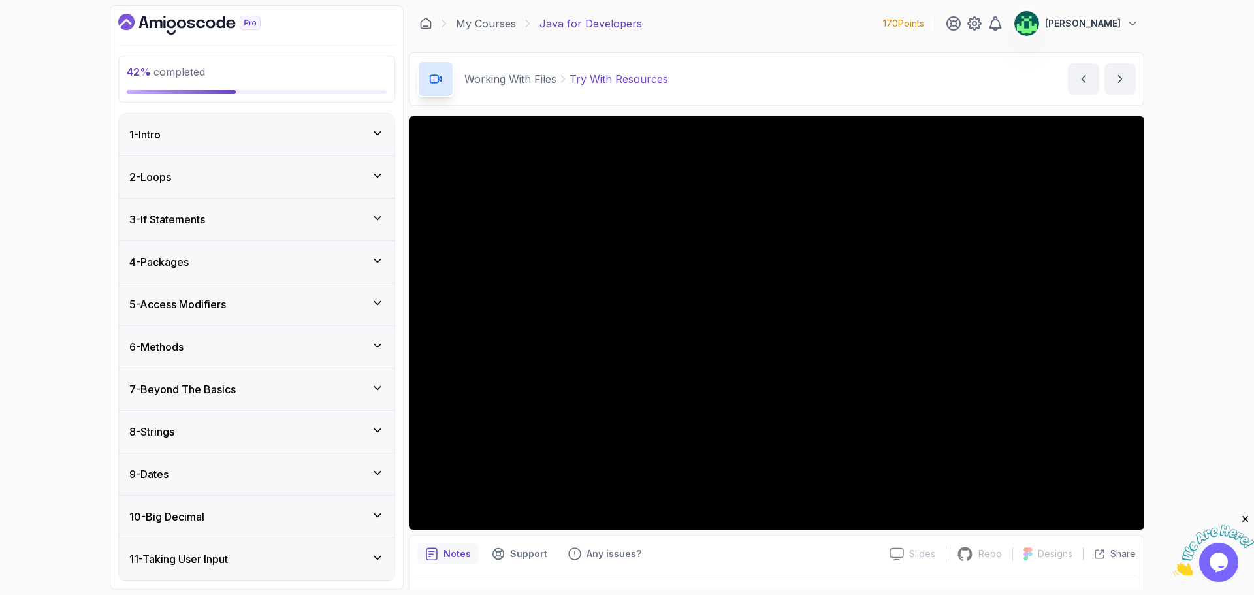
scroll to position [470, 0]
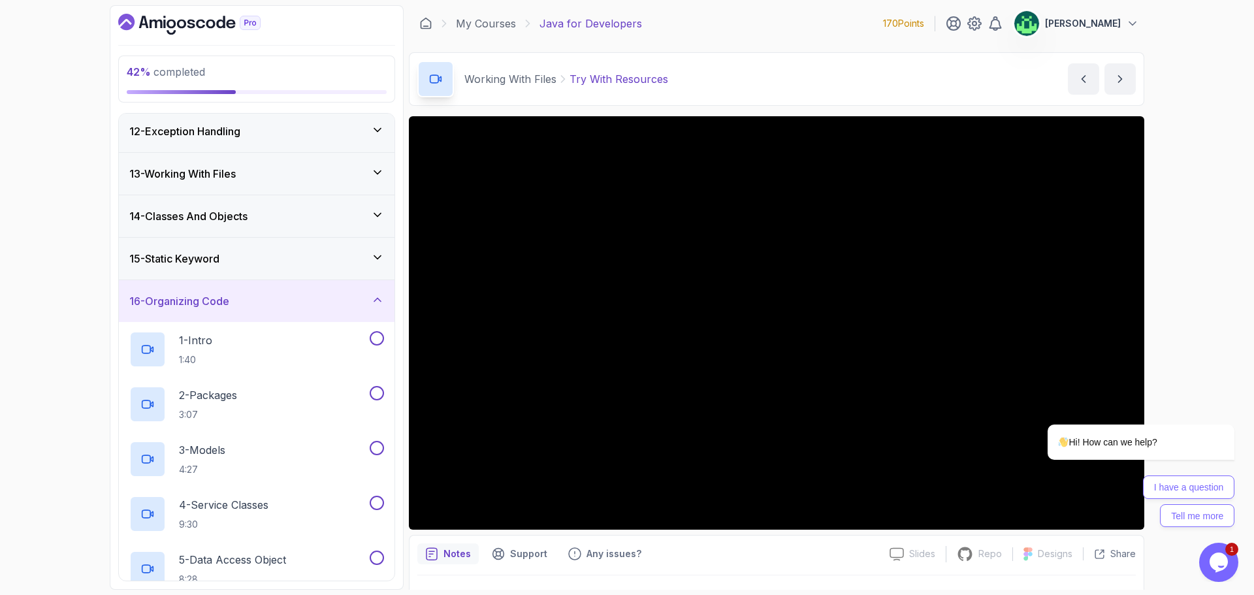
click at [275, 314] on div "16 - Organizing Code" at bounding box center [257, 301] width 276 height 42
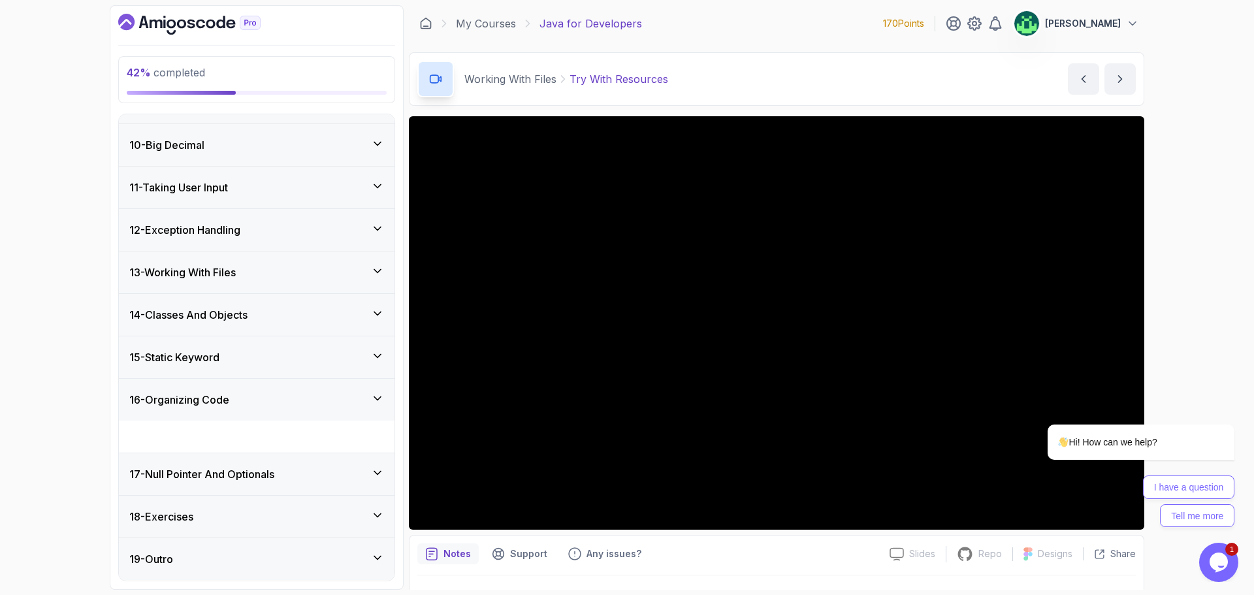
scroll to position [340, 0]
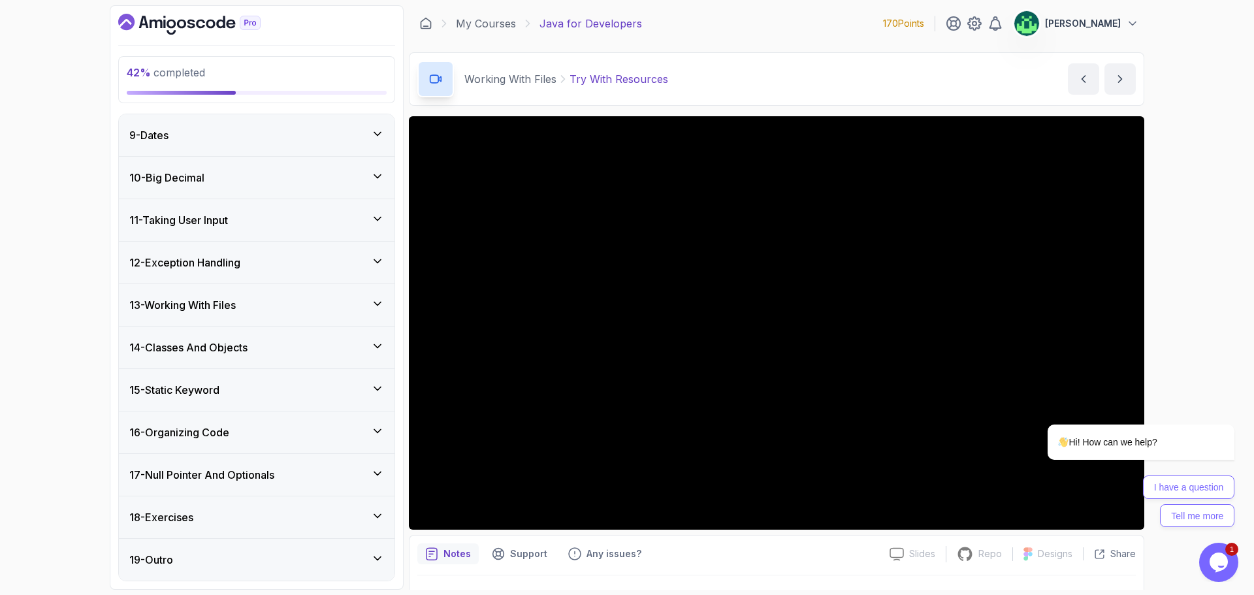
click at [302, 358] on div "14 - Classes And Objects" at bounding box center [257, 348] width 276 height 42
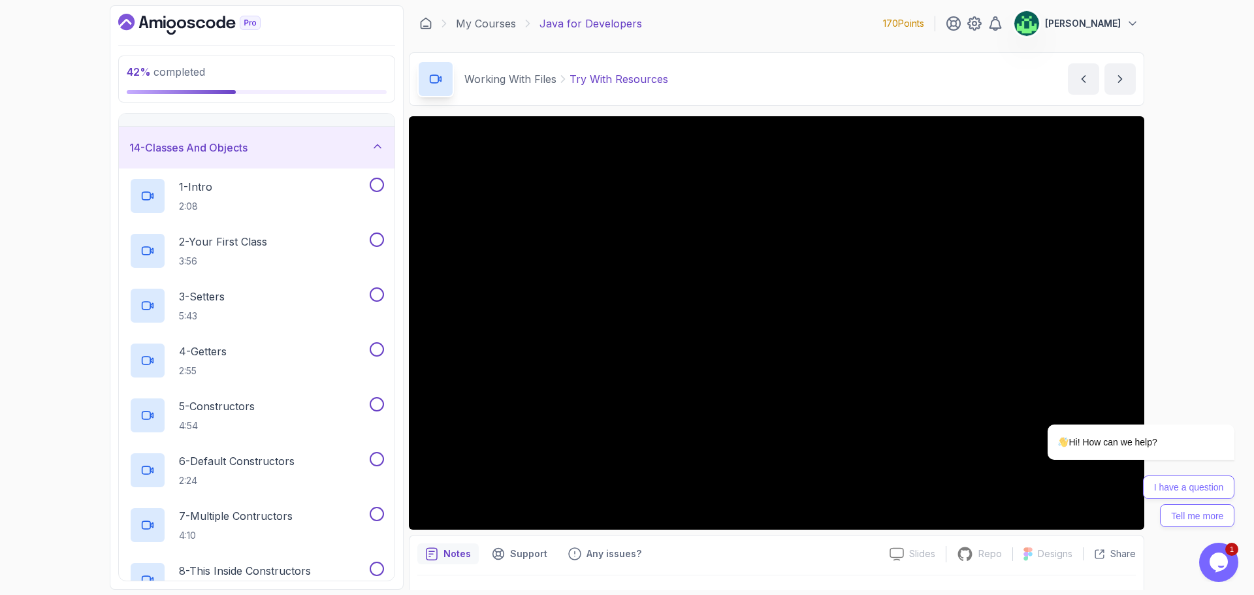
scroll to position [536, 0]
click at [246, 198] on div "1 - Intro 2:08" at bounding box center [248, 199] width 238 height 37
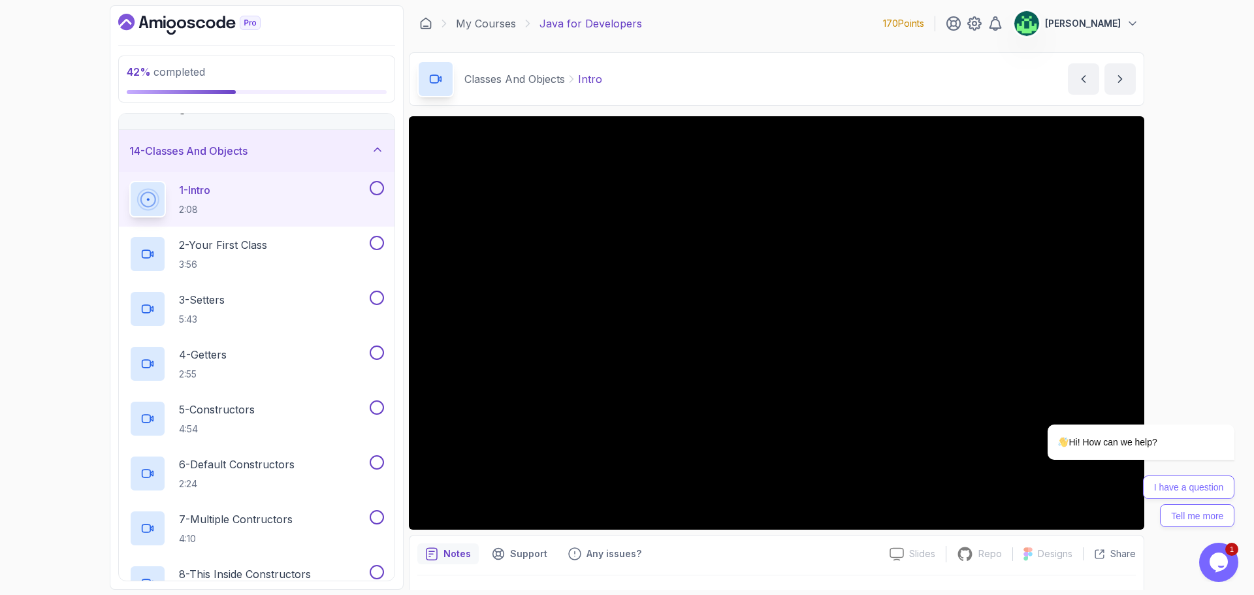
click at [65, 172] on div "42 % completed 1 - Intro 2 - Loops 3 - If Statements 4 - Packages 5 - Access Mo…" at bounding box center [627, 297] width 1254 height 595
click at [1235, 563] on div "Opens Chat This icon Opens the chat window." at bounding box center [1218, 562] width 39 height 21
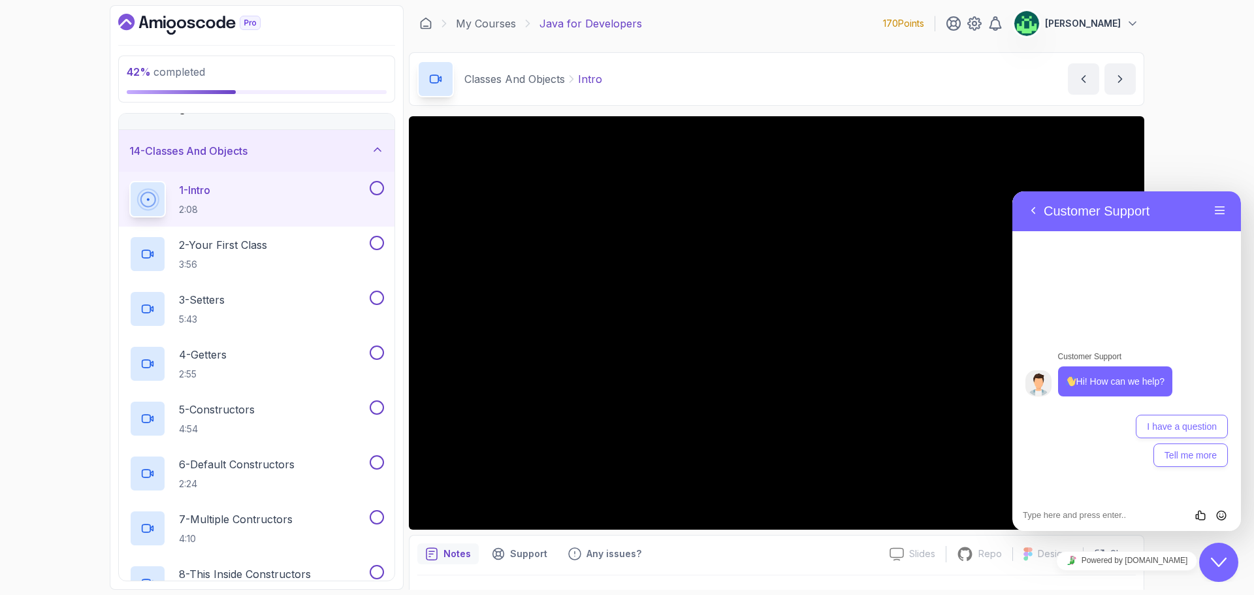
click at [1230, 560] on div "Close Chat This icon closes the chat window." at bounding box center [1218, 562] width 39 height 16
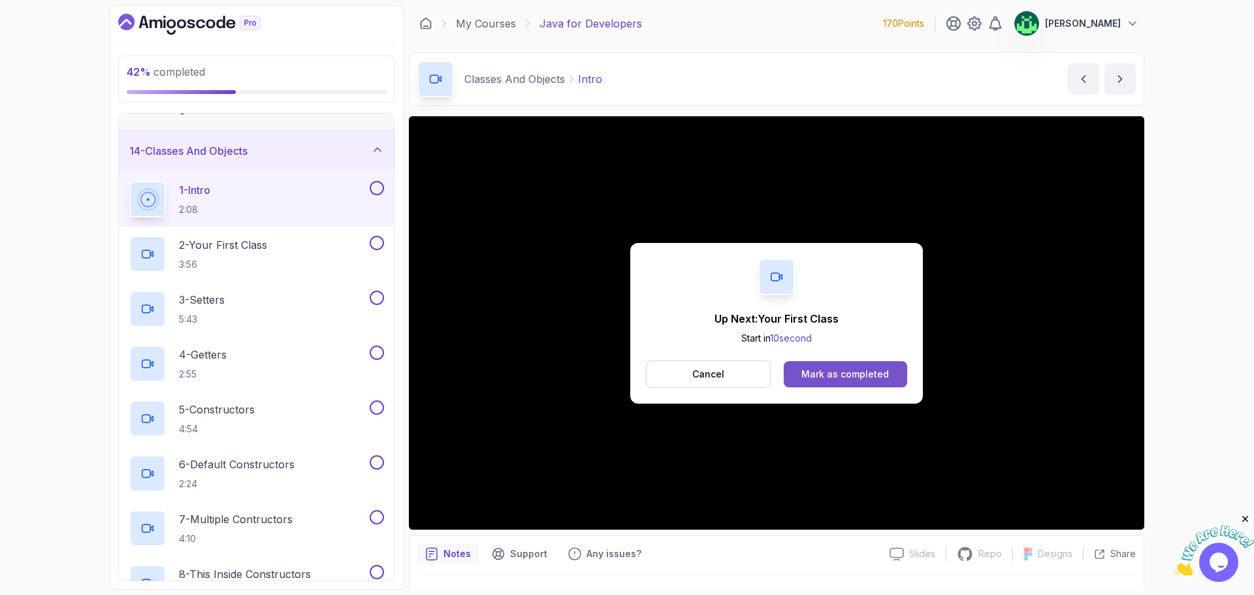
click at [882, 375] on div "Mark as completed" at bounding box center [845, 374] width 88 height 13
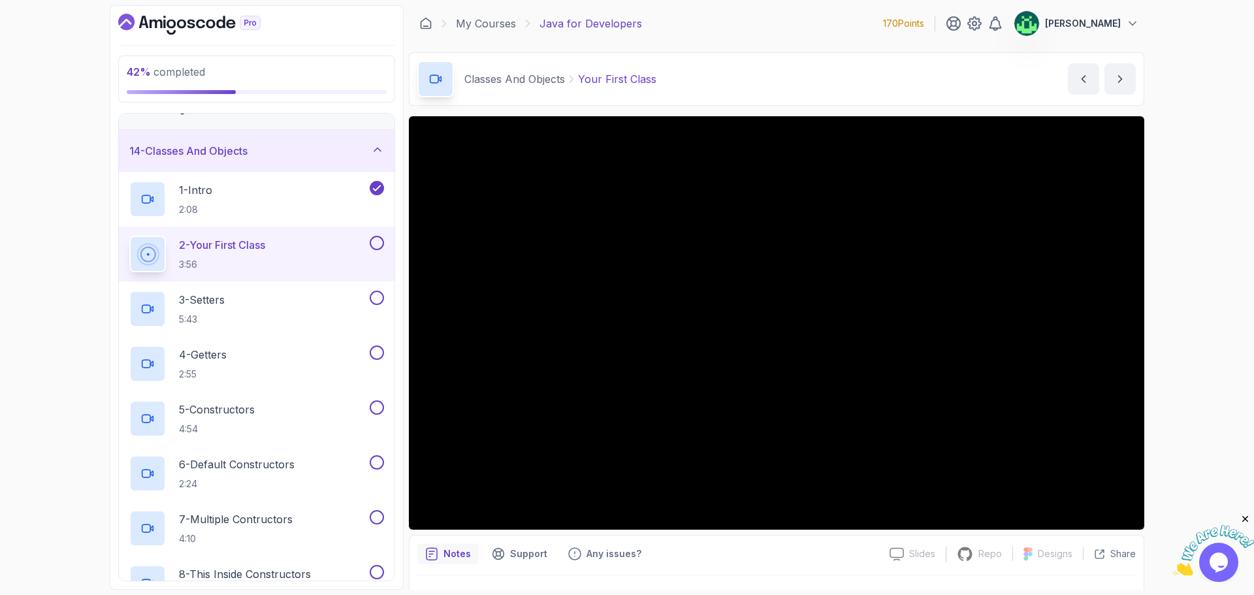
click at [799, 20] on div "My Courses Java for Developers 170 Points Vijay" at bounding box center [776, 23] width 735 height 37
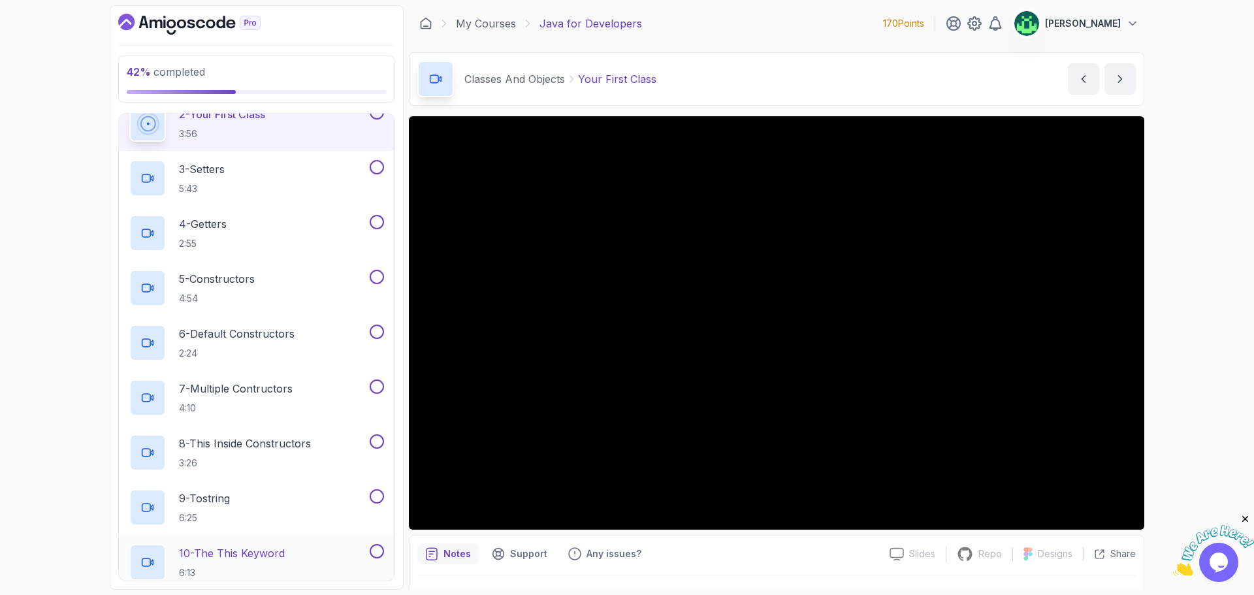
scroll to position [536, 0]
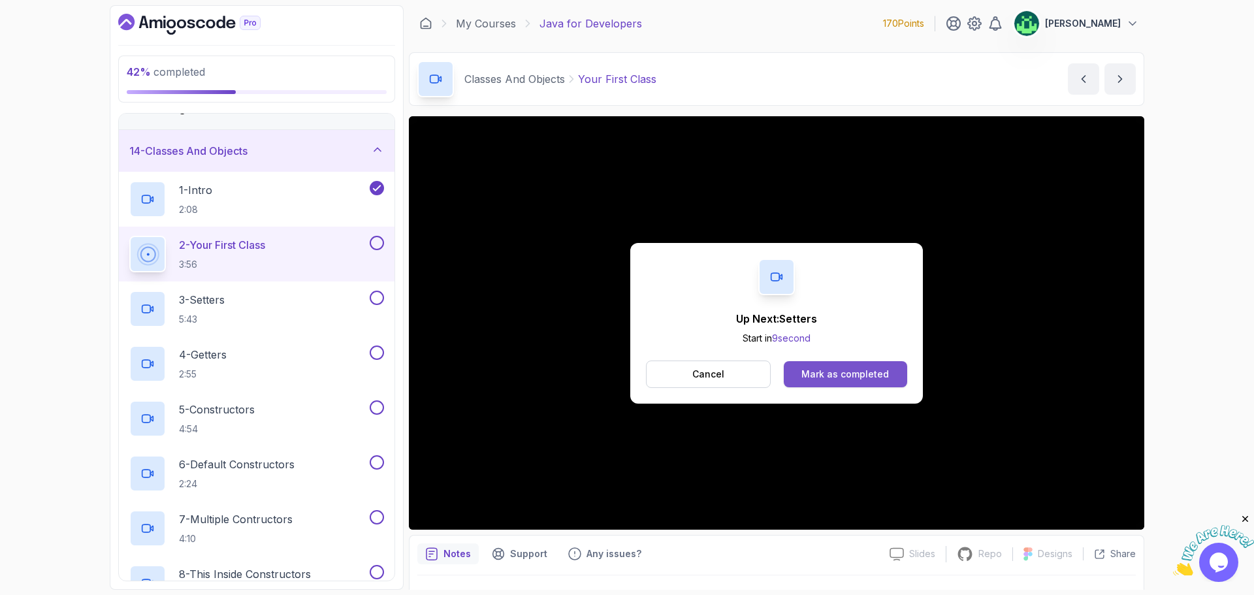
click at [859, 373] on div "Mark as completed" at bounding box center [845, 374] width 88 height 13
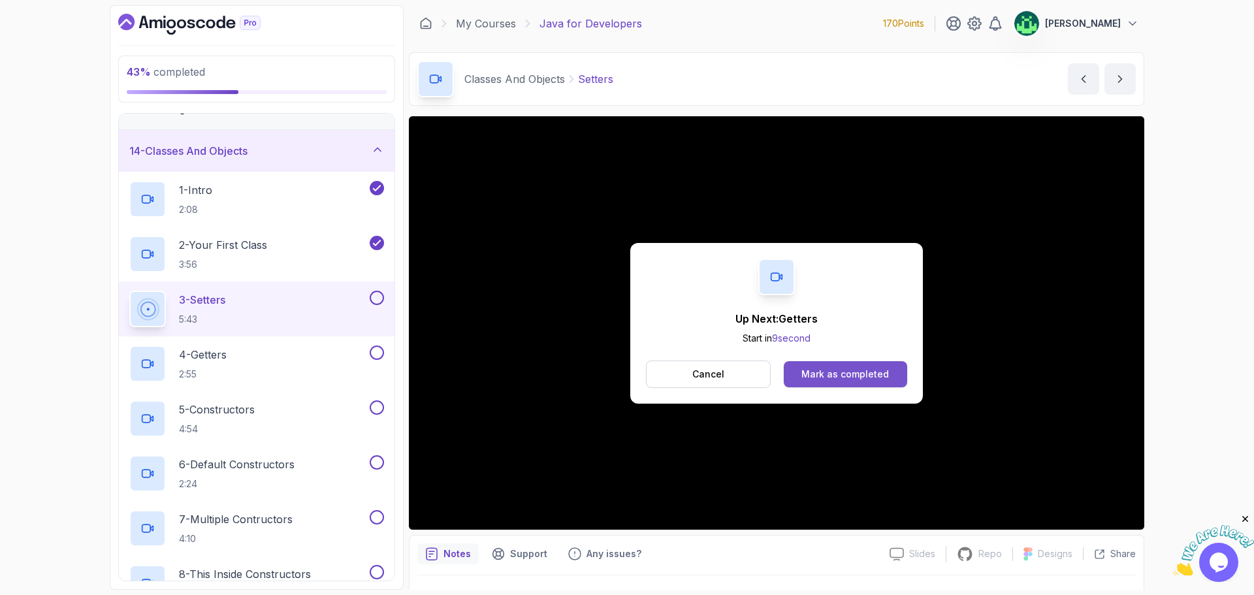
click at [858, 375] on div "Mark as completed" at bounding box center [845, 374] width 88 height 13
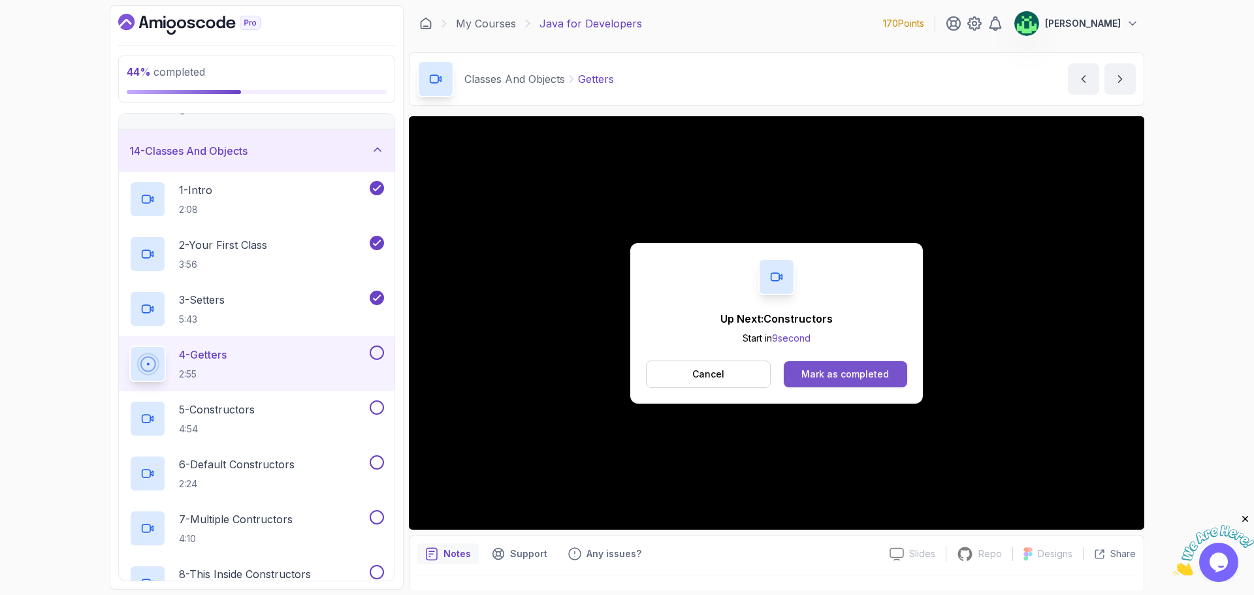
click at [865, 376] on div "Mark as completed" at bounding box center [845, 374] width 88 height 13
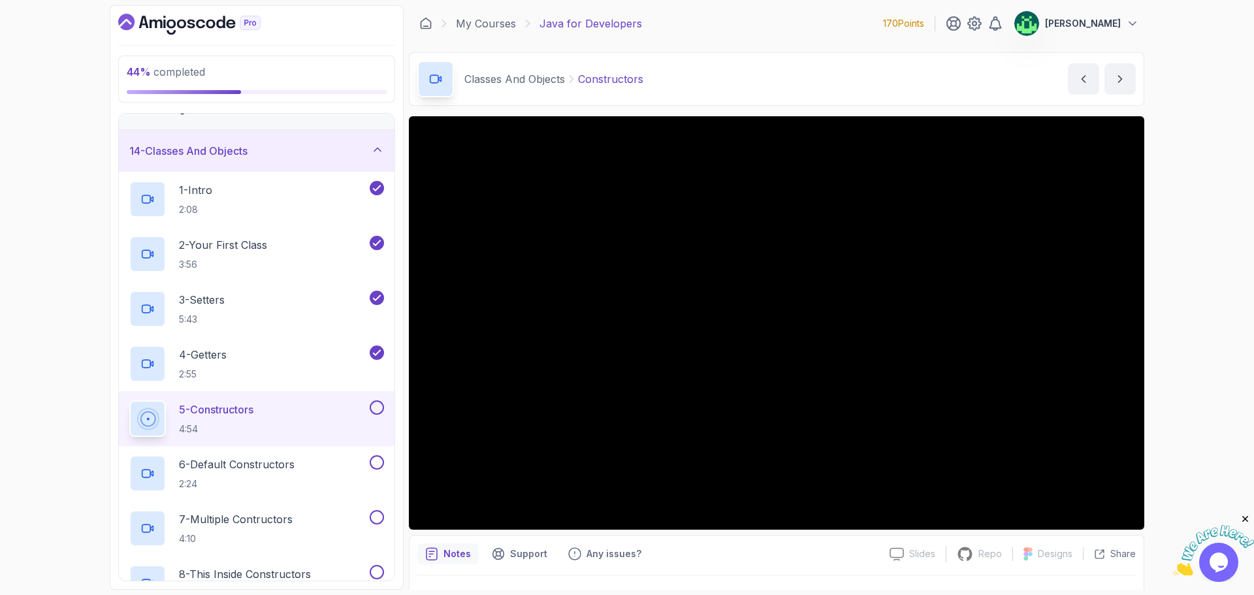
click at [812, 33] on div "My Courses Java for Developers 170 Points Vijay" at bounding box center [776, 23] width 735 height 37
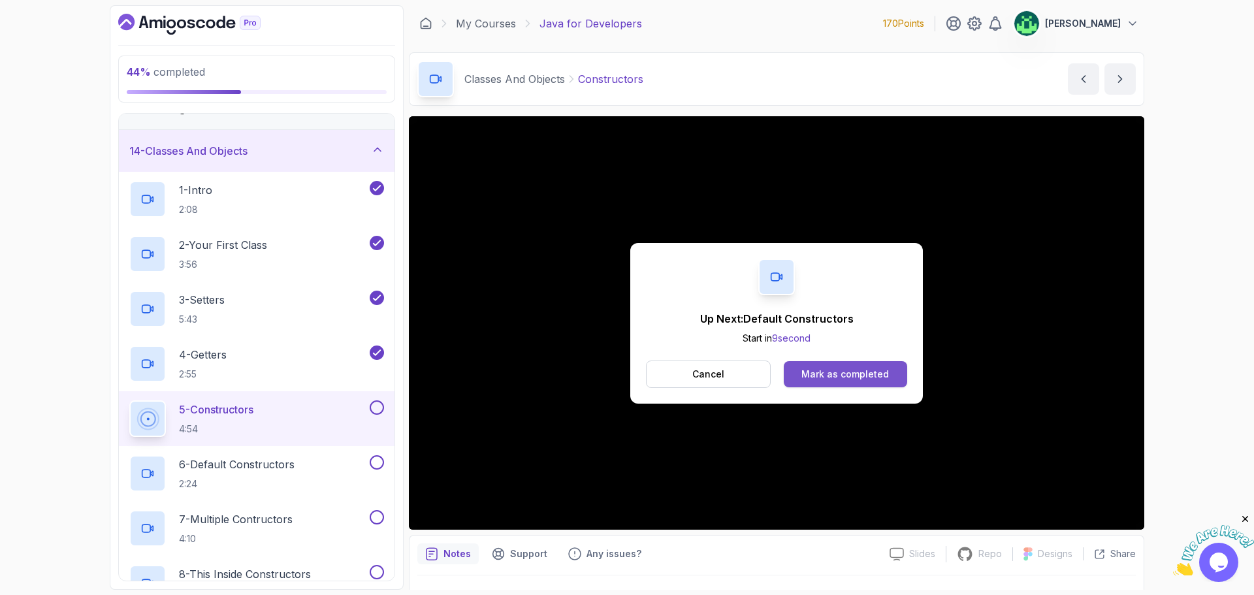
click at [846, 369] on div "Mark as completed" at bounding box center [845, 374] width 88 height 13
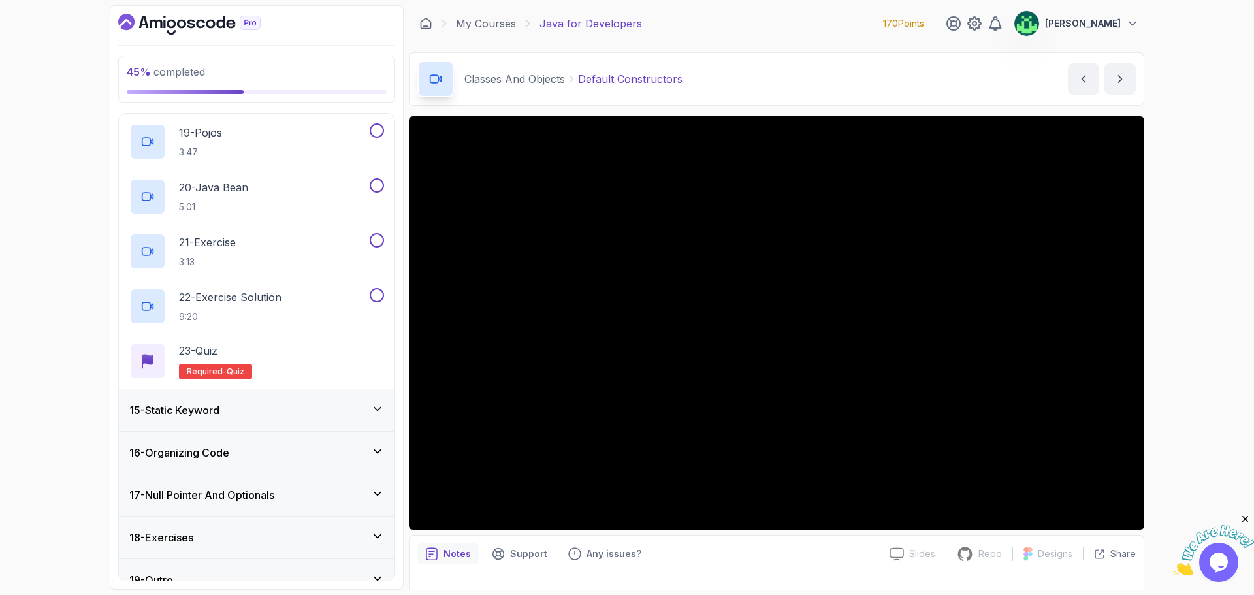
scroll to position [1601, 0]
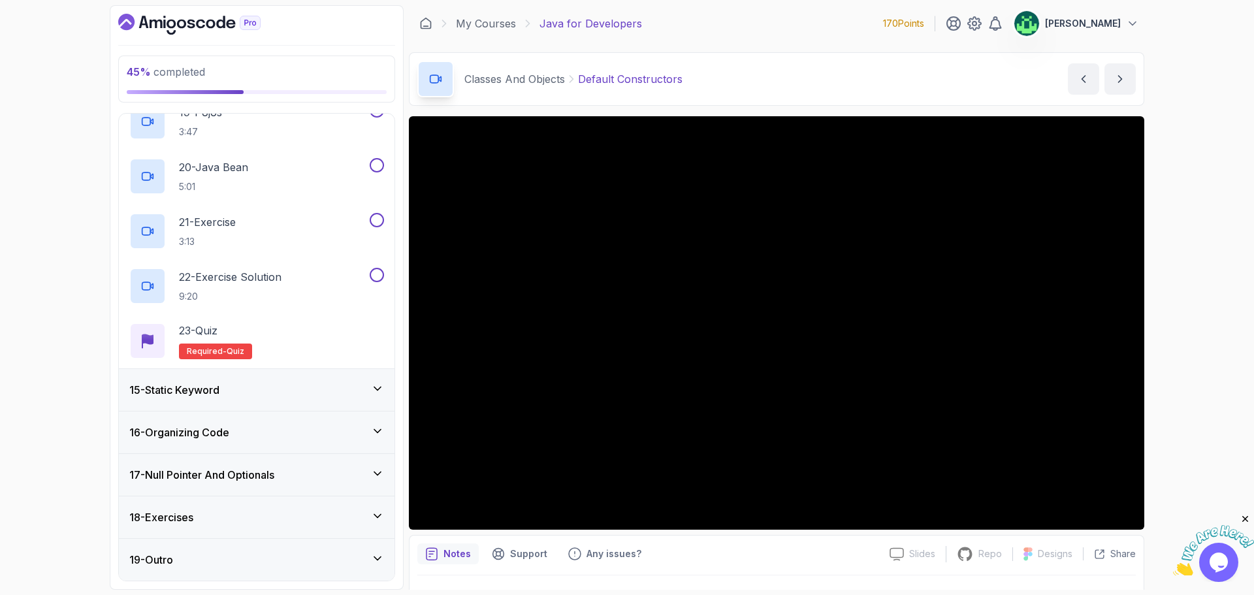
click at [291, 394] on div "15 - Static Keyword" at bounding box center [256, 390] width 255 height 16
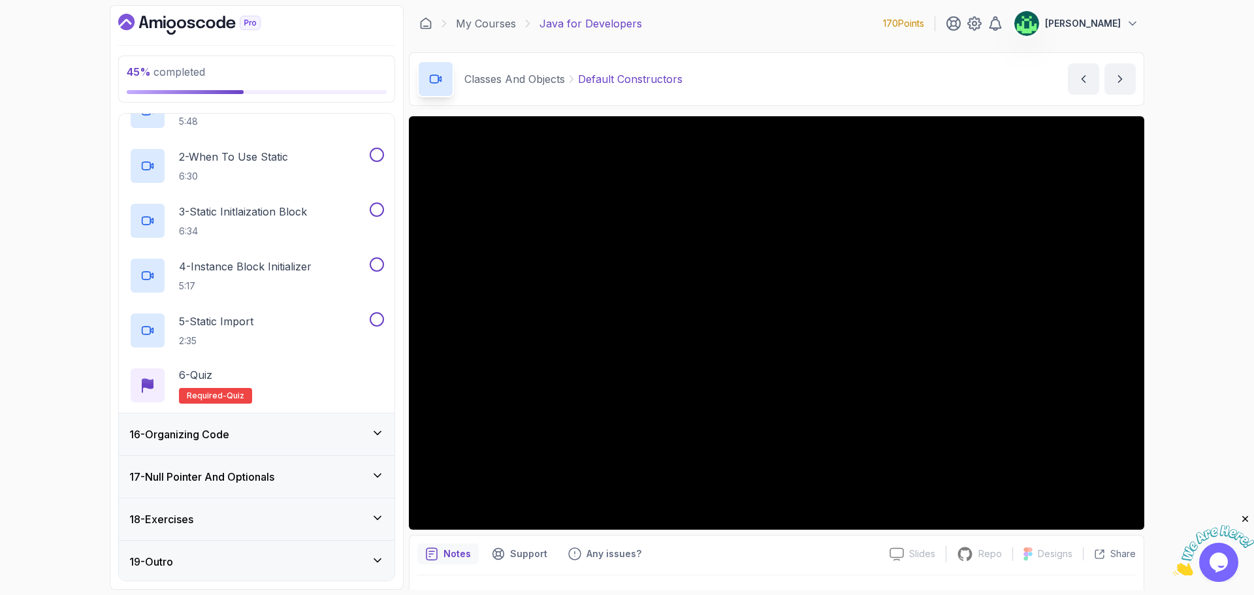
click at [272, 413] on div "16 - Organizing Code" at bounding box center [257, 434] width 276 height 42
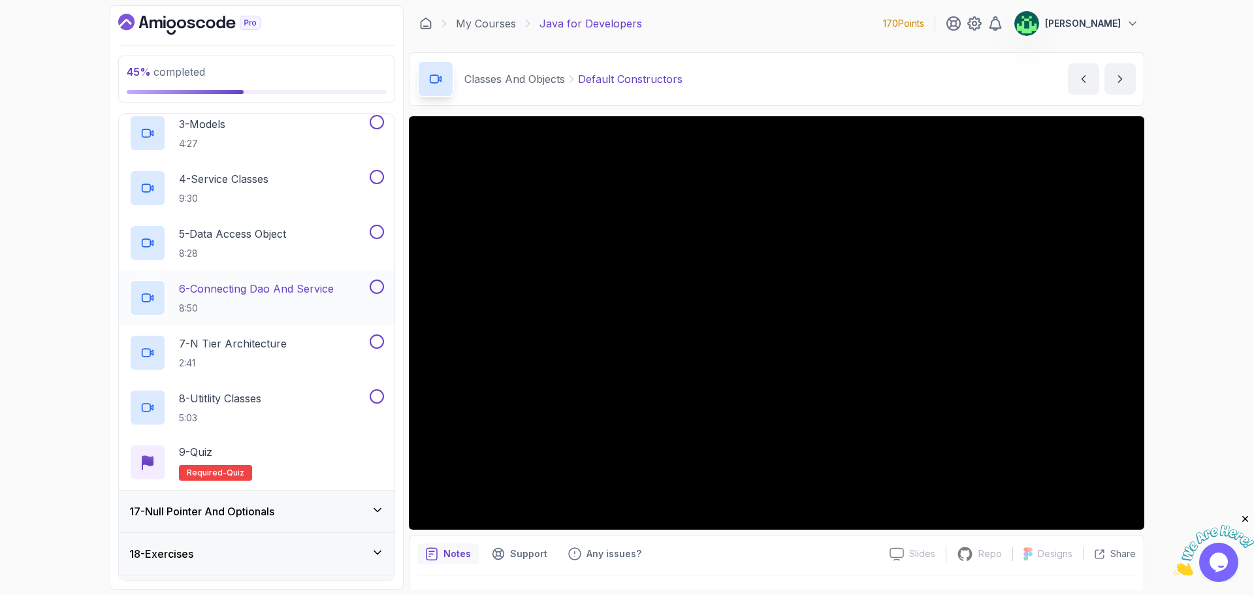
scroll to position [797, 0]
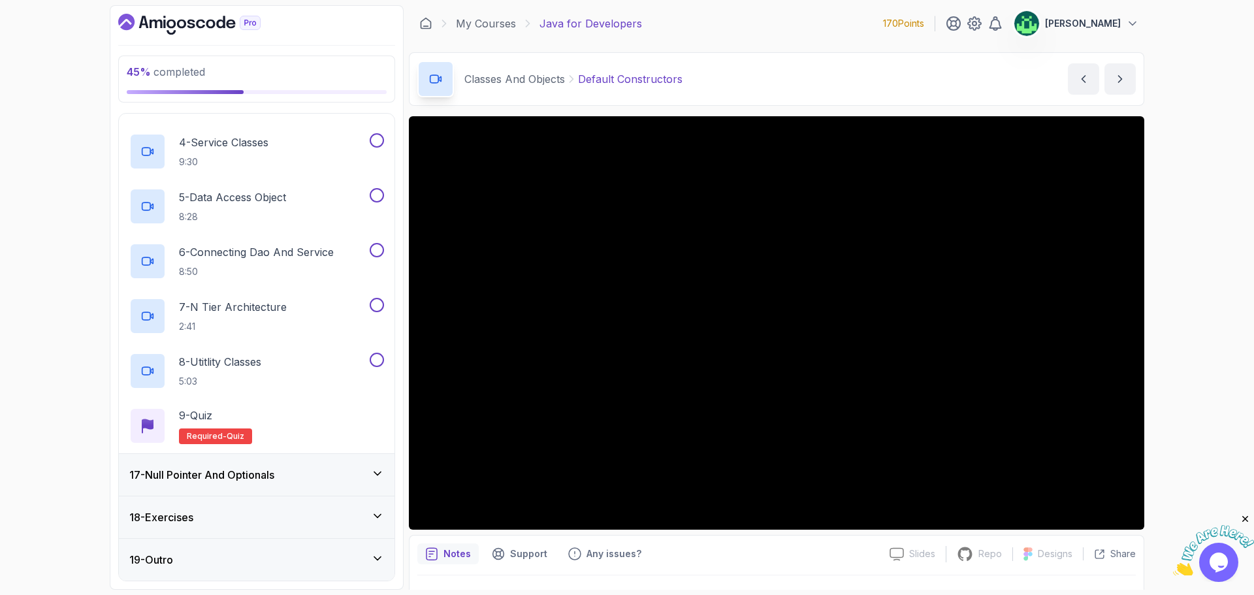
click at [266, 473] on h3 "17 - Null Pointer And Optionals" at bounding box center [201, 475] width 145 height 16
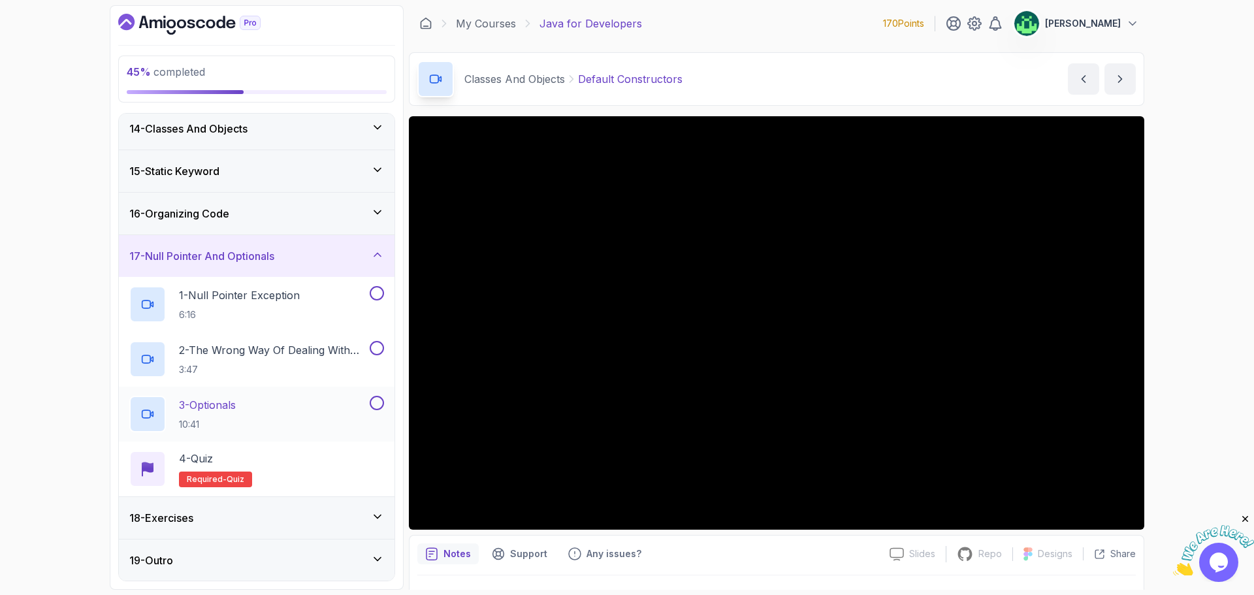
scroll to position [558, 0]
click at [266, 521] on div "18 - Exercises" at bounding box center [256, 517] width 255 height 16
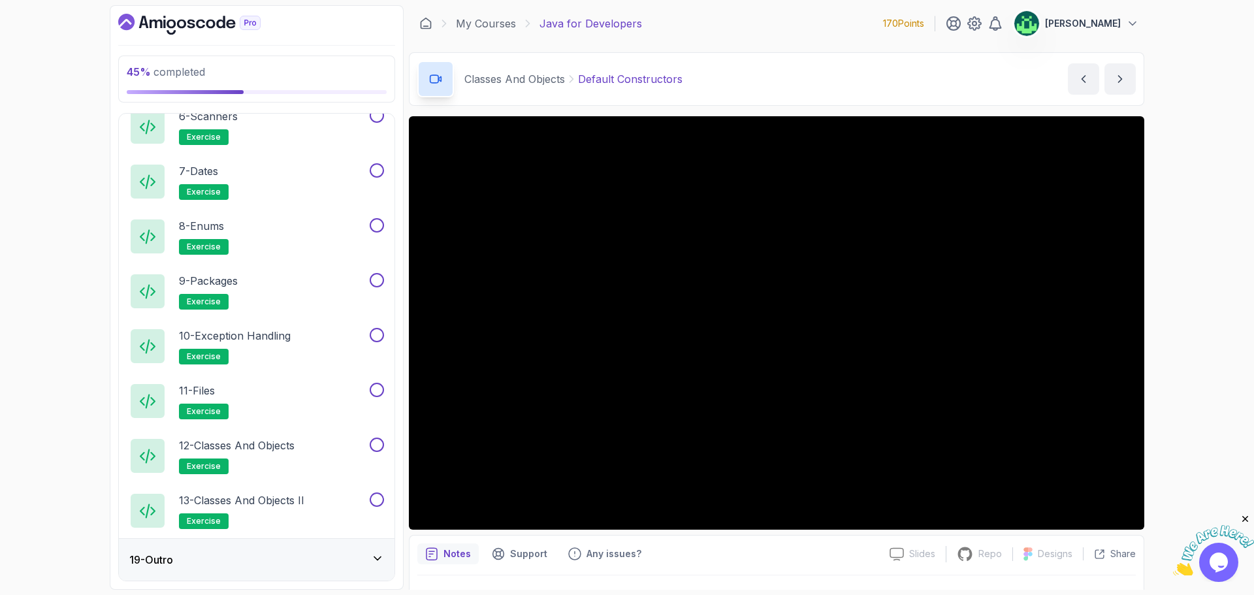
click at [264, 559] on div "19 - Outro" at bounding box center [256, 560] width 255 height 16
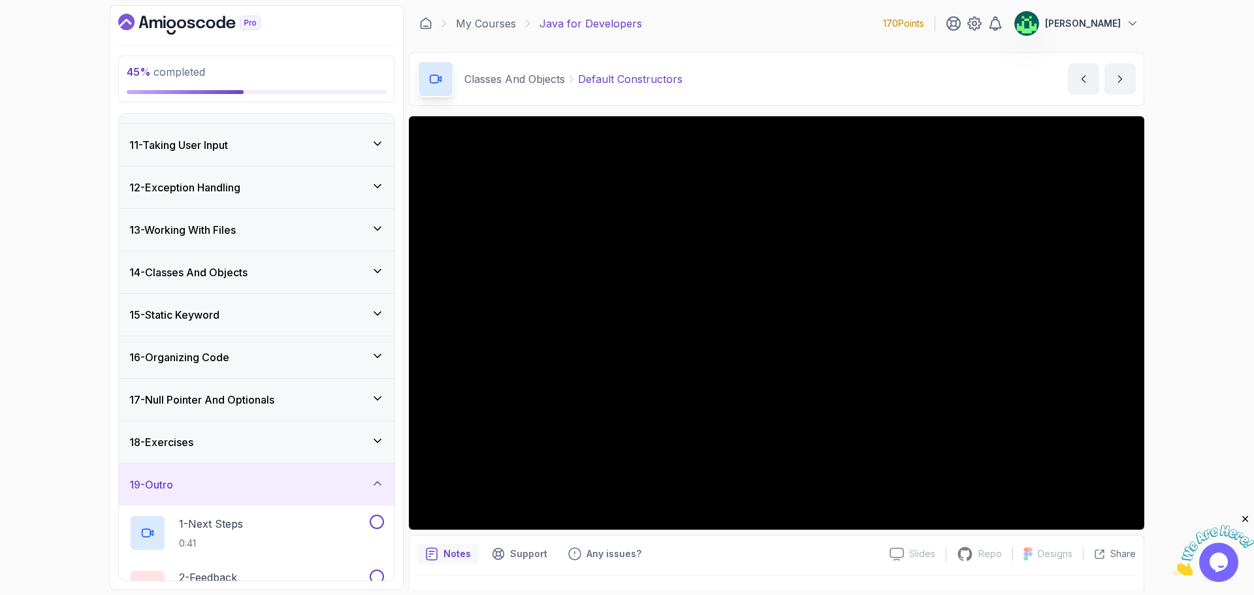
scroll to position [504, 0]
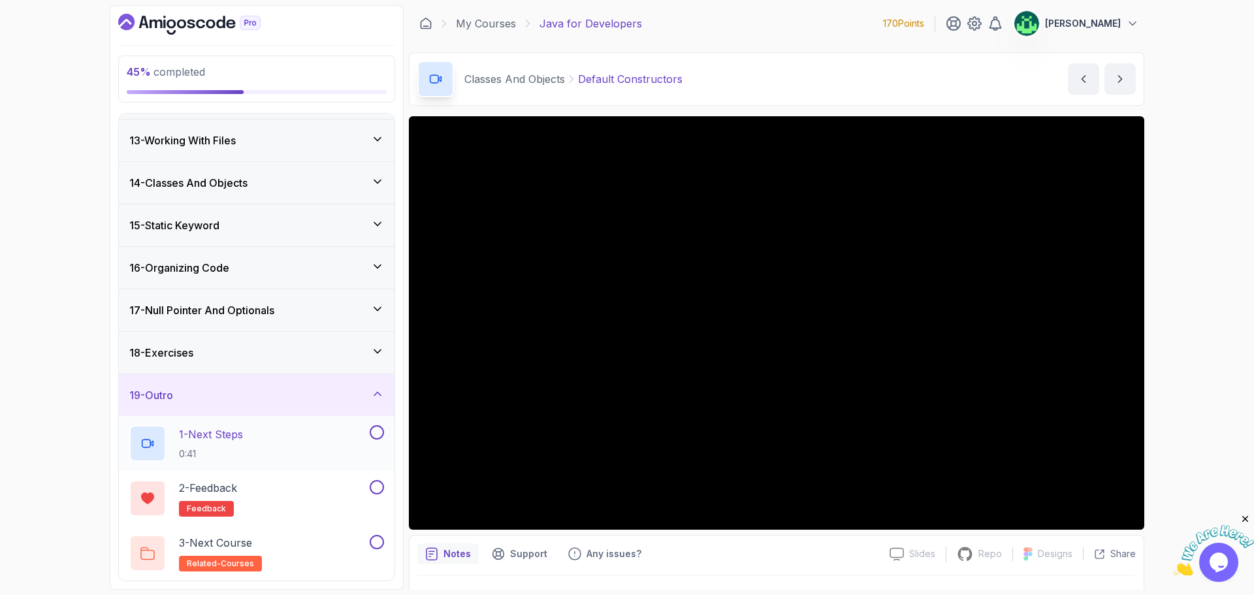
click at [277, 445] on div "1 - Next Steps 0:41" at bounding box center [248, 443] width 238 height 37
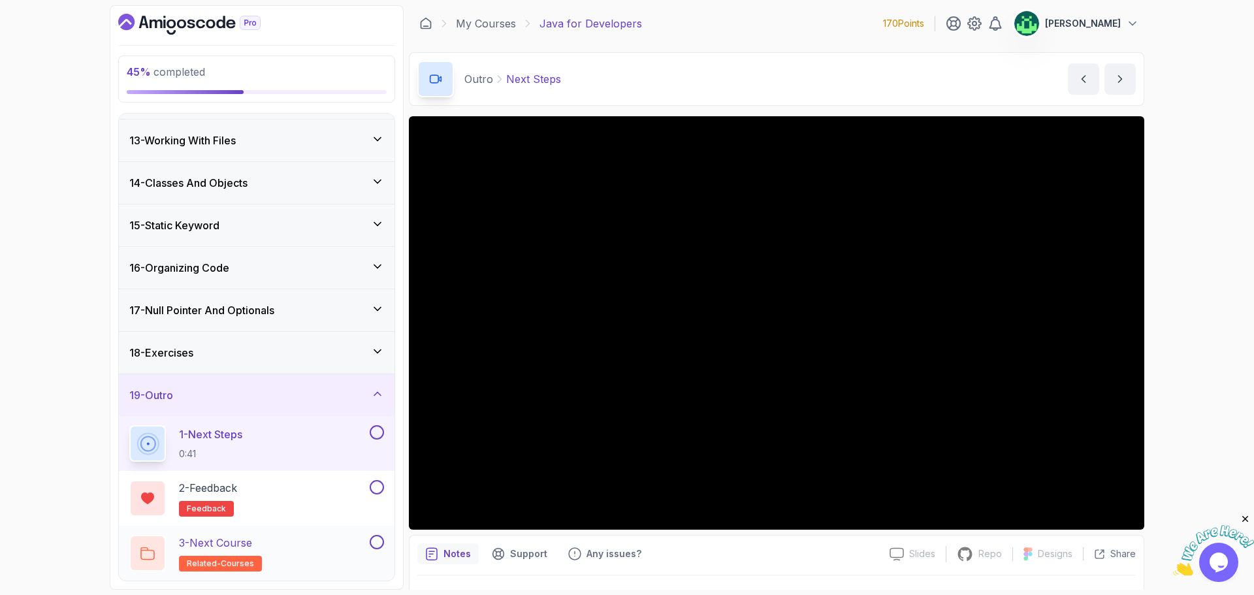
click at [266, 556] on div "3 - Next Course related-courses" at bounding box center [248, 553] width 238 height 37
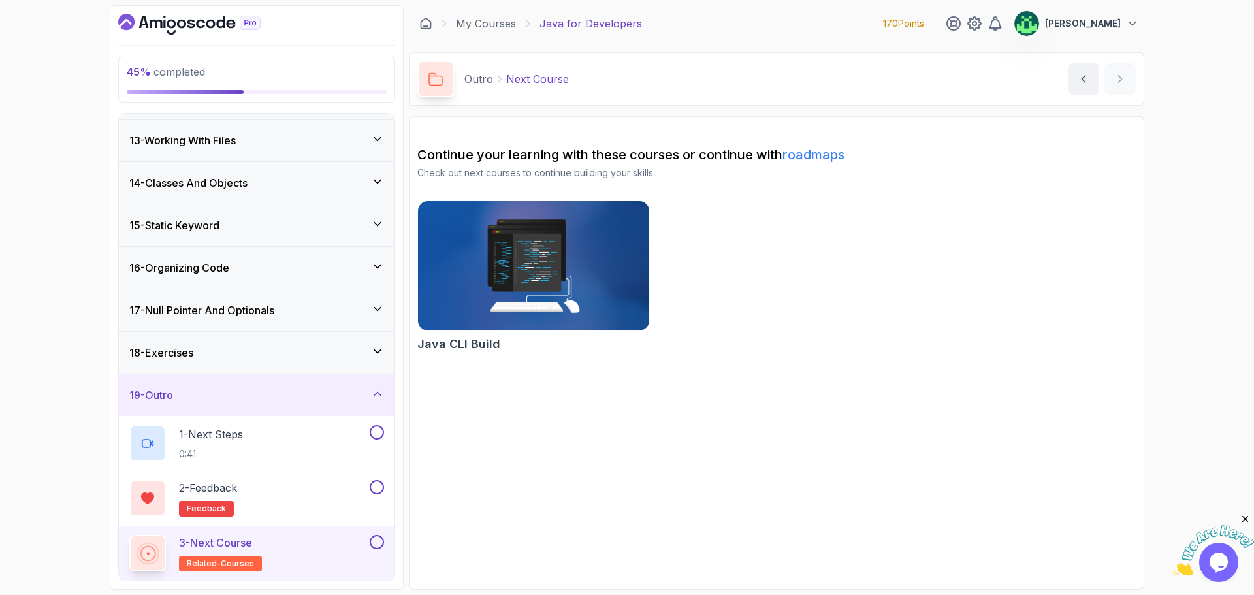
click at [521, 258] on img at bounding box center [533, 266] width 243 height 136
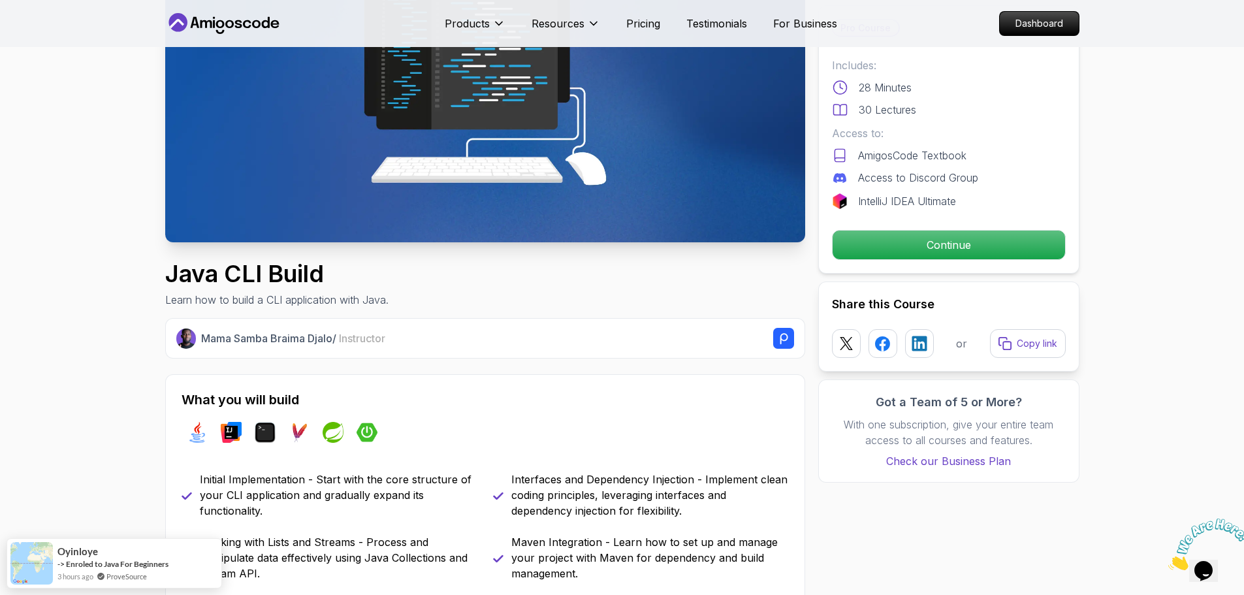
scroll to position [392, 0]
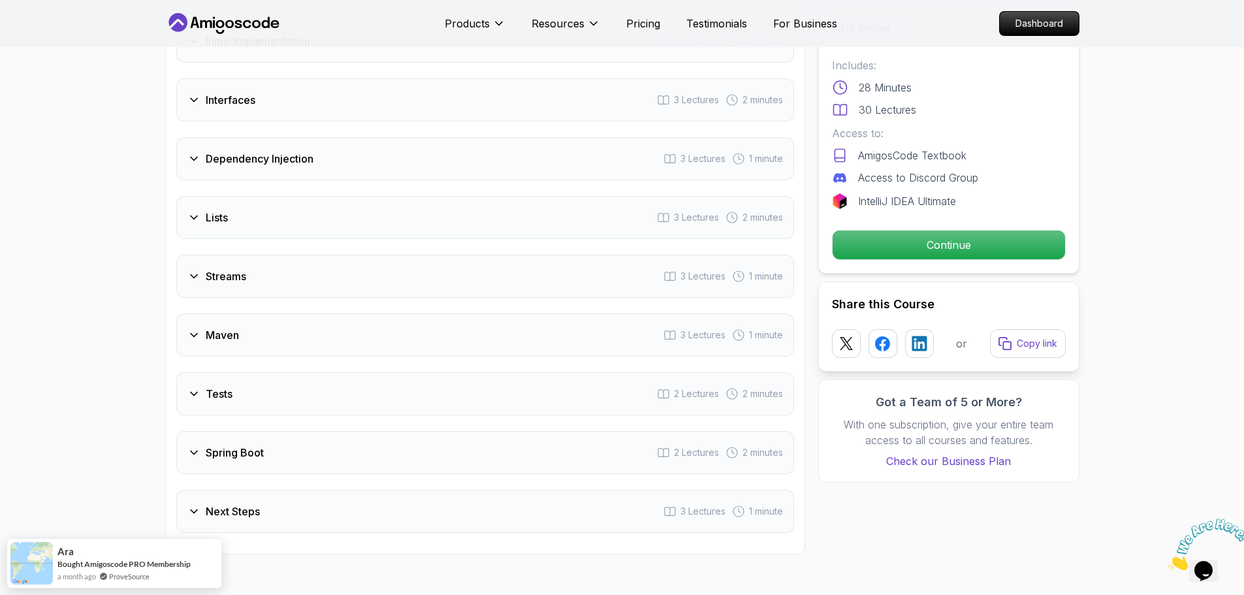
scroll to position [1959, 0]
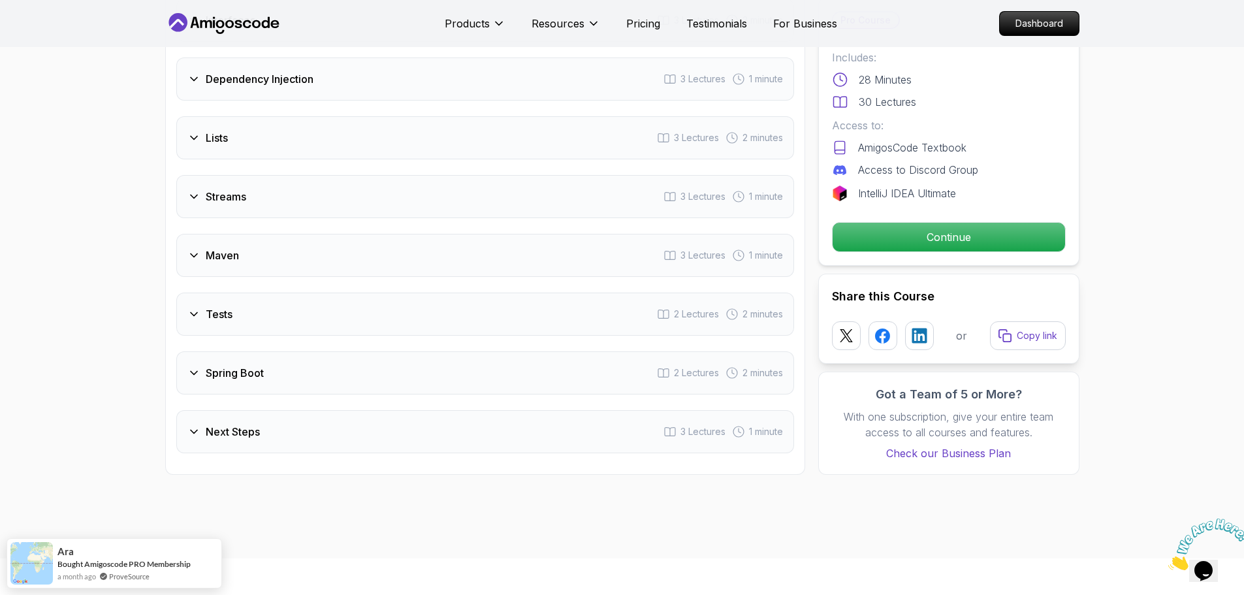
click at [197, 141] on icon at bounding box center [193, 137] width 13 height 13
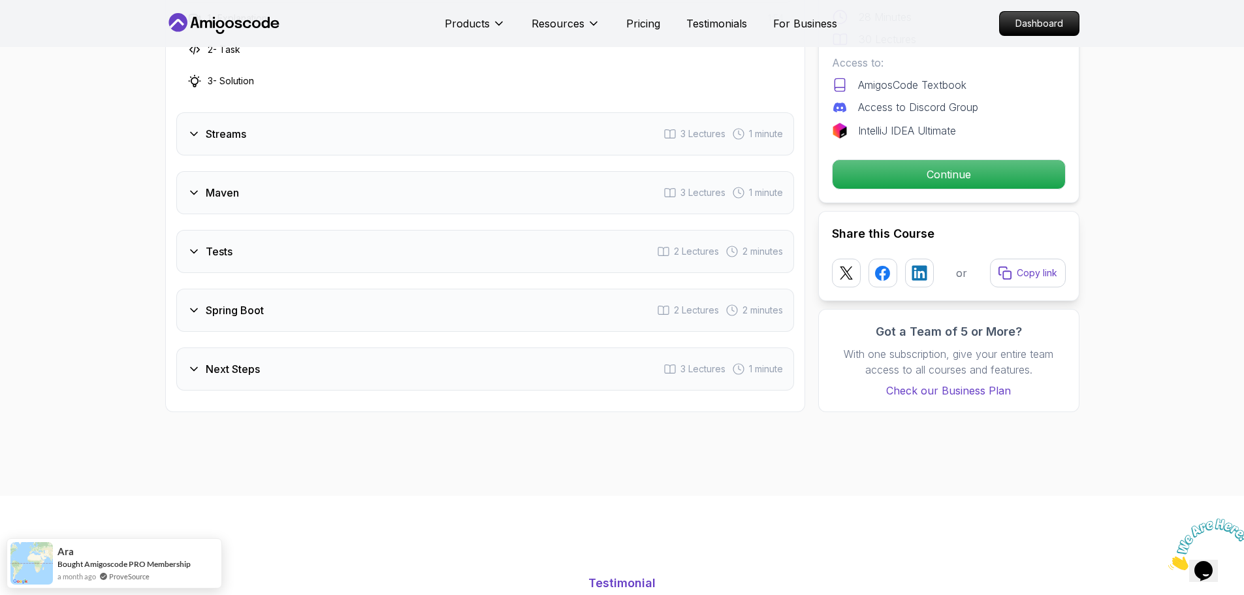
scroll to position [1802, 0]
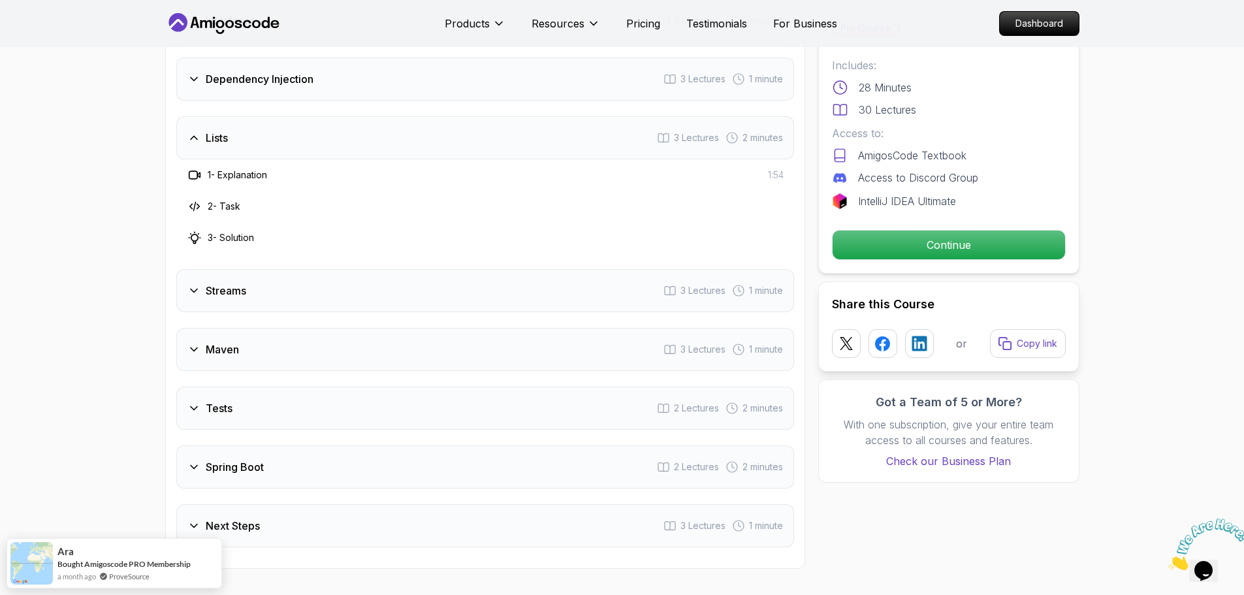
click at [197, 138] on icon at bounding box center [193, 137] width 13 height 13
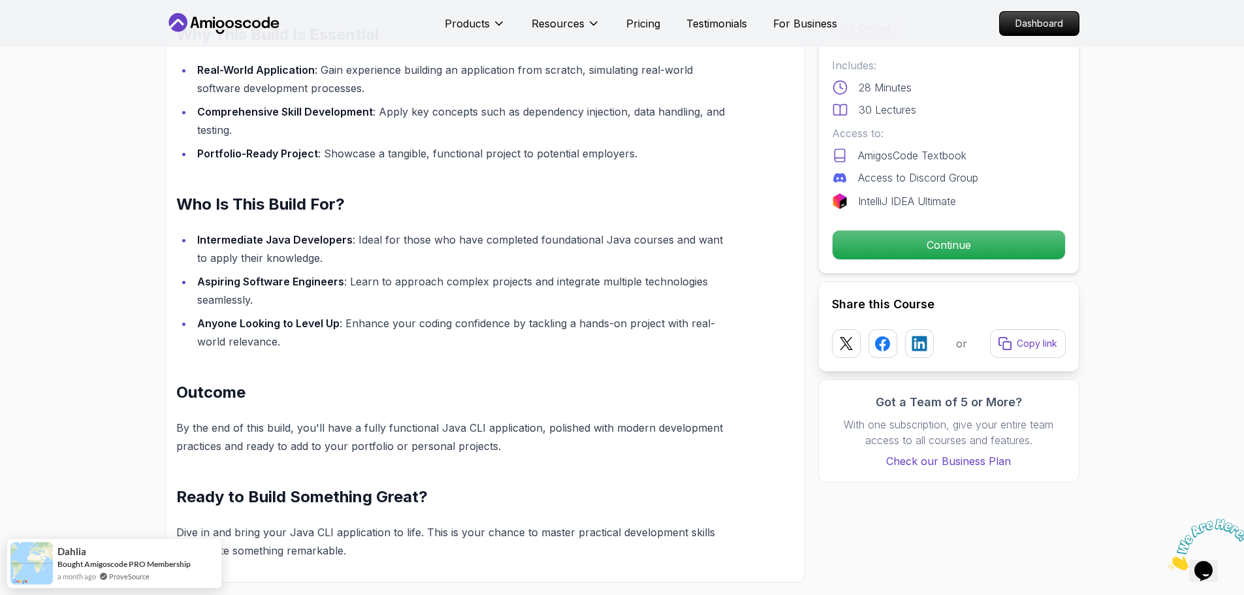
scroll to position [888, 0]
